Goal: Task Accomplishment & Management: Manage account settings

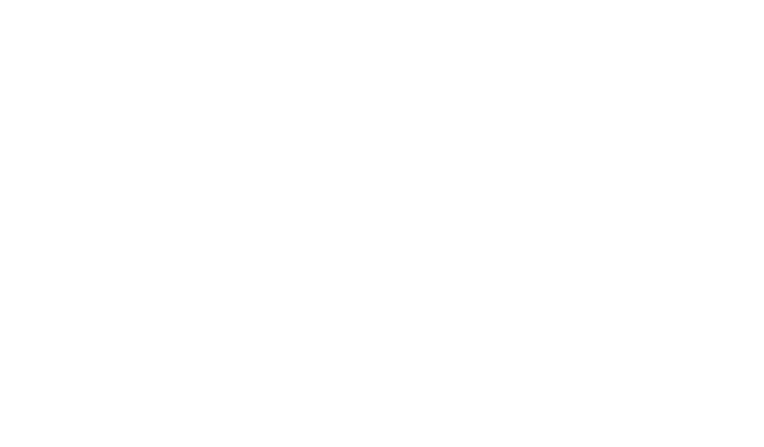
click at [422, 22] on div at bounding box center [382, 223] width 764 height 447
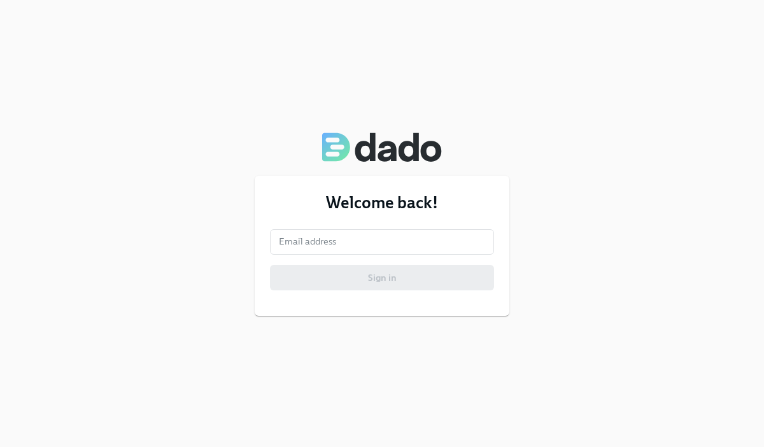
click at [408, 228] on div "Welcome back! Email address Email address Sign in" at bounding box center [382, 246] width 255 height 140
click at [400, 237] on input "email" at bounding box center [382, 241] width 224 height 25
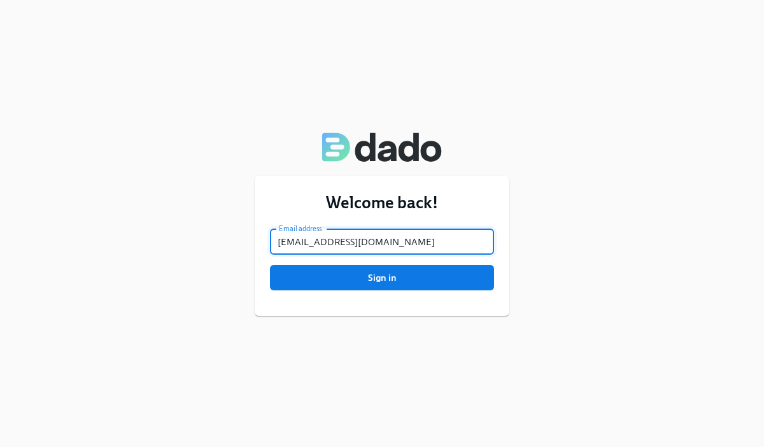
type input "[EMAIL_ADDRESS][DOMAIN_NAME]"
click at [270, 265] on button "Sign in" at bounding box center [382, 277] width 224 height 25
